Goal: Transaction & Acquisition: Book appointment/travel/reservation

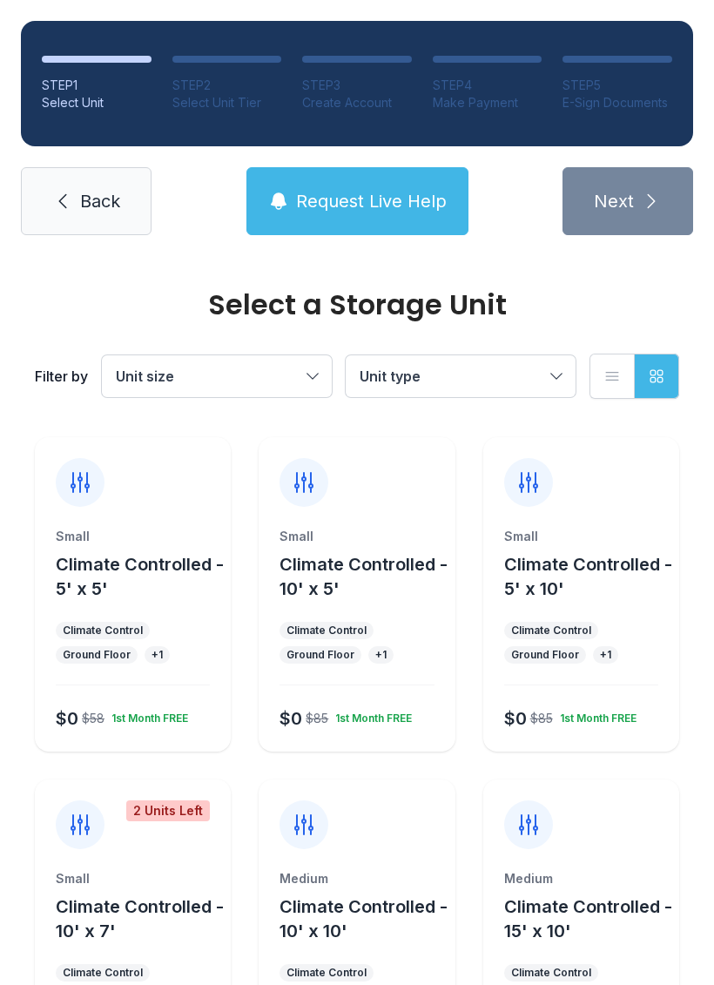
click at [329, 580] on span "Climate Controlled - 10' x 5'" at bounding box center [363, 576] width 168 height 45
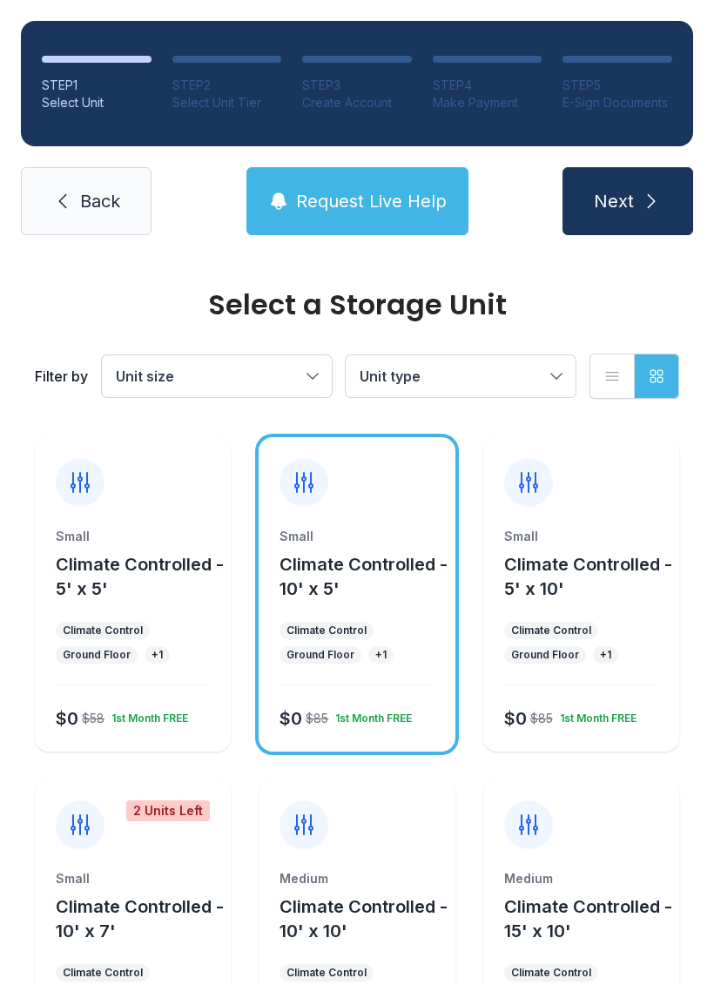
click at [341, 201] on span "Request Live Help" at bounding box center [371, 201] width 151 height 24
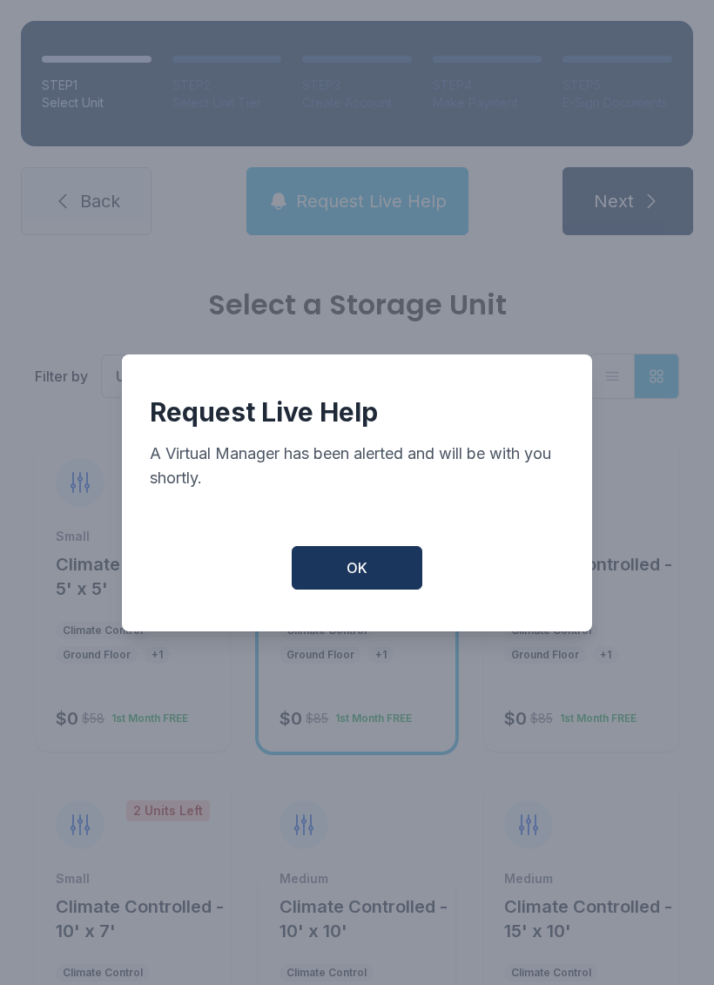
click at [342, 569] on button "OK" at bounding box center [357, 568] width 131 height 44
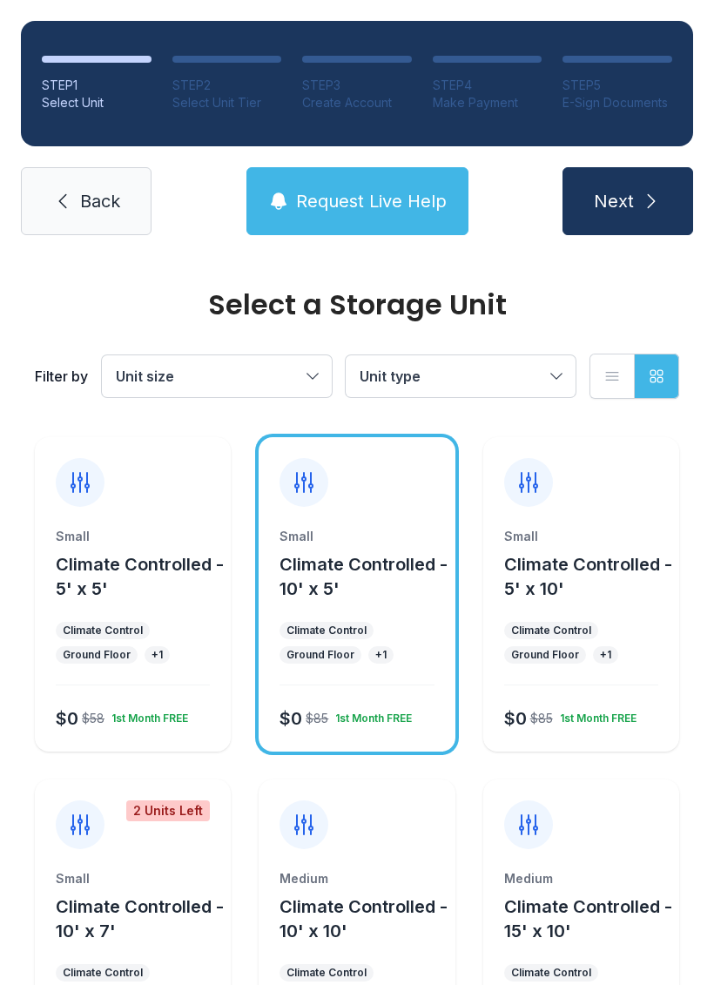
click at [214, 387] on button "Unit size" at bounding box center [217, 376] width 230 height 42
click at [329, 919] on span "Climate Controlled - 10' x 10'" at bounding box center [363, 918] width 168 height 45
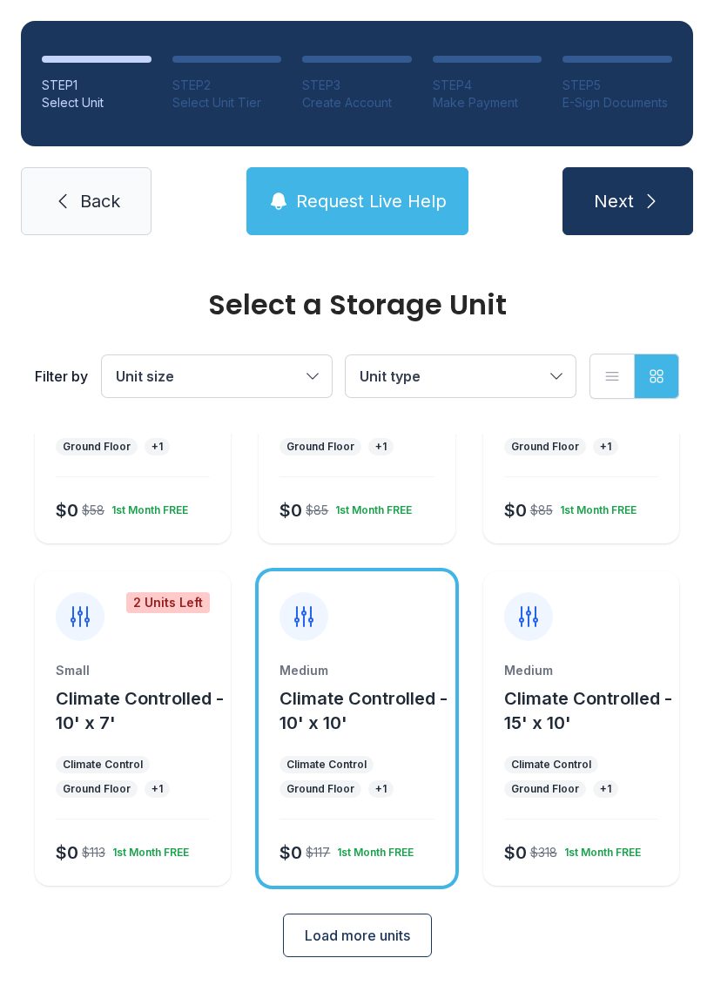
scroll to position [207, 0]
click at [376, 845] on div "1st Month FREE" at bounding box center [372, 849] width 84 height 21
click at [368, 197] on span "Request Live Help" at bounding box center [371, 201] width 151 height 24
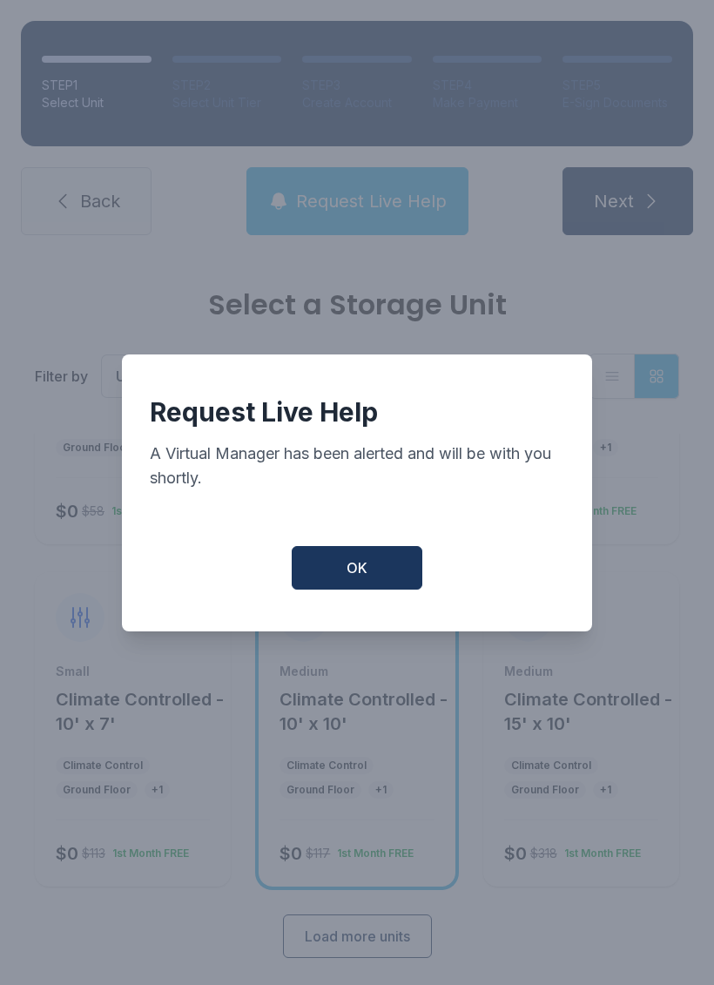
click at [385, 574] on button "OK" at bounding box center [357, 568] width 131 height 44
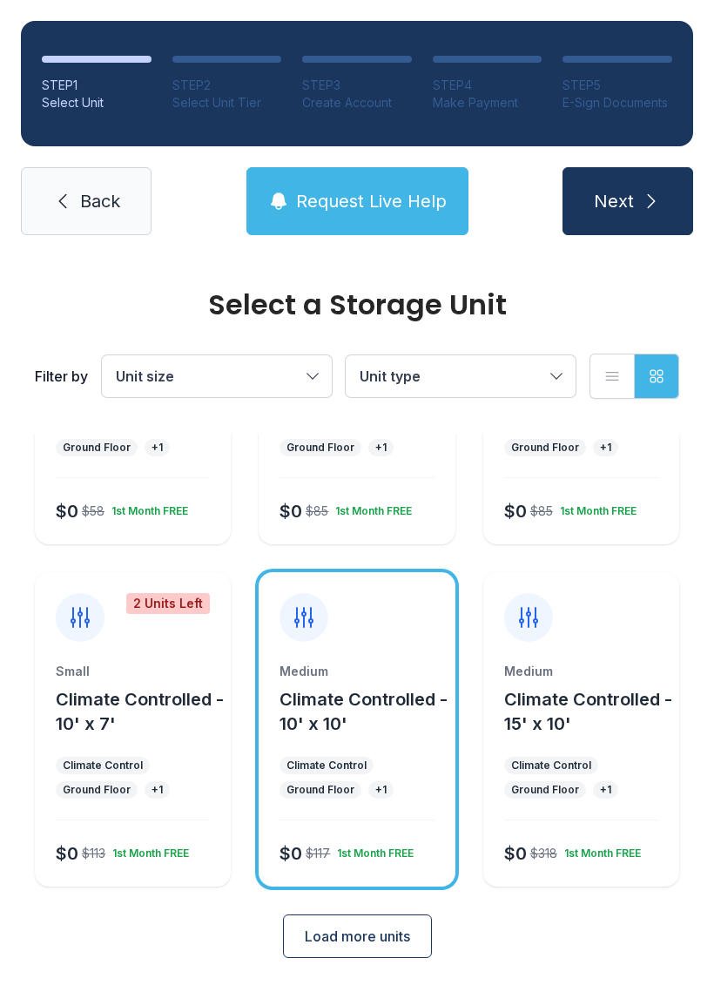
click at [71, 200] on icon at bounding box center [62, 201] width 21 height 21
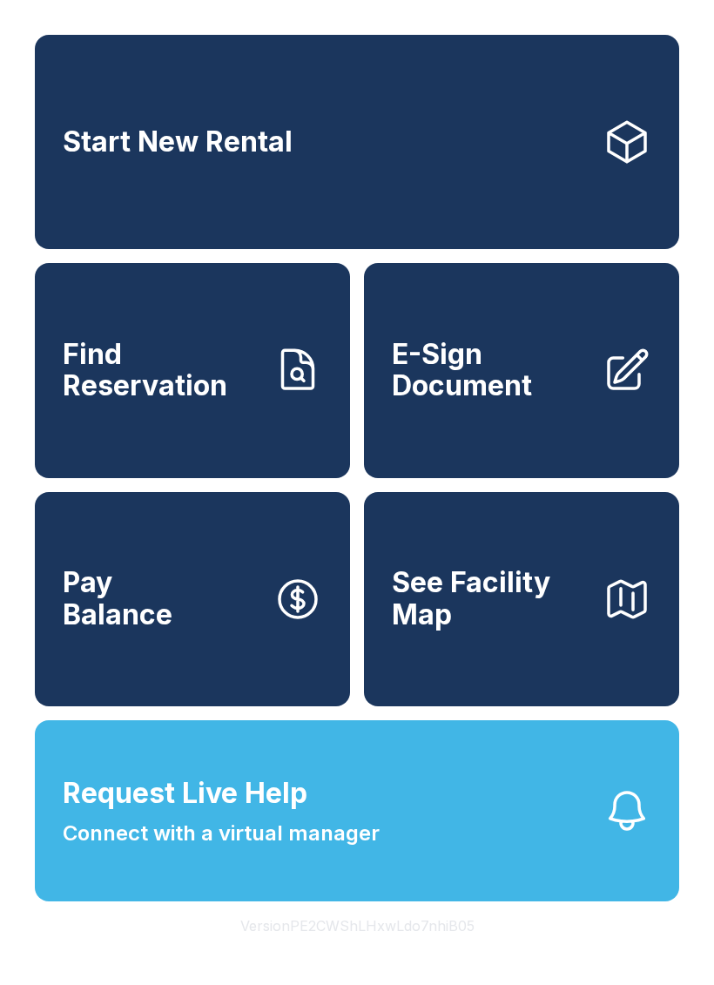
click at [145, 158] on span "Start New Rental" at bounding box center [178, 142] width 230 height 32
